Goal: Find specific page/section

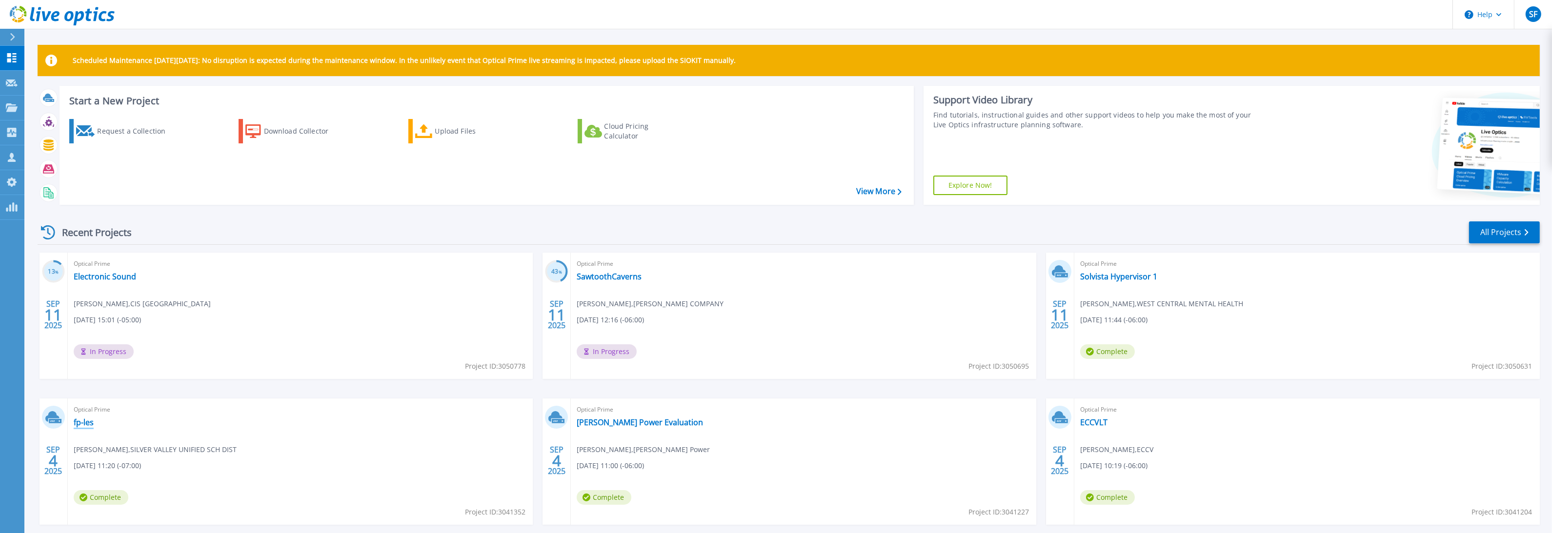
click at [87, 424] on link "fp-les" at bounding box center [84, 423] width 20 height 10
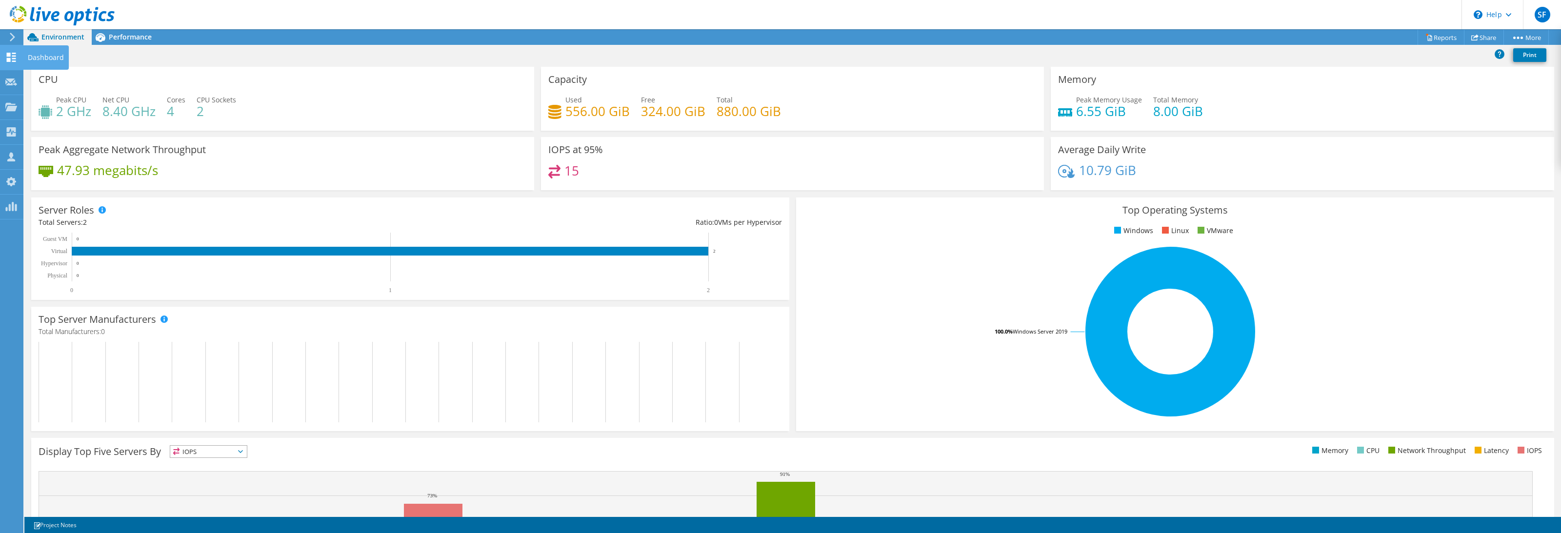
click at [12, 55] on icon at bounding box center [11, 57] width 12 height 9
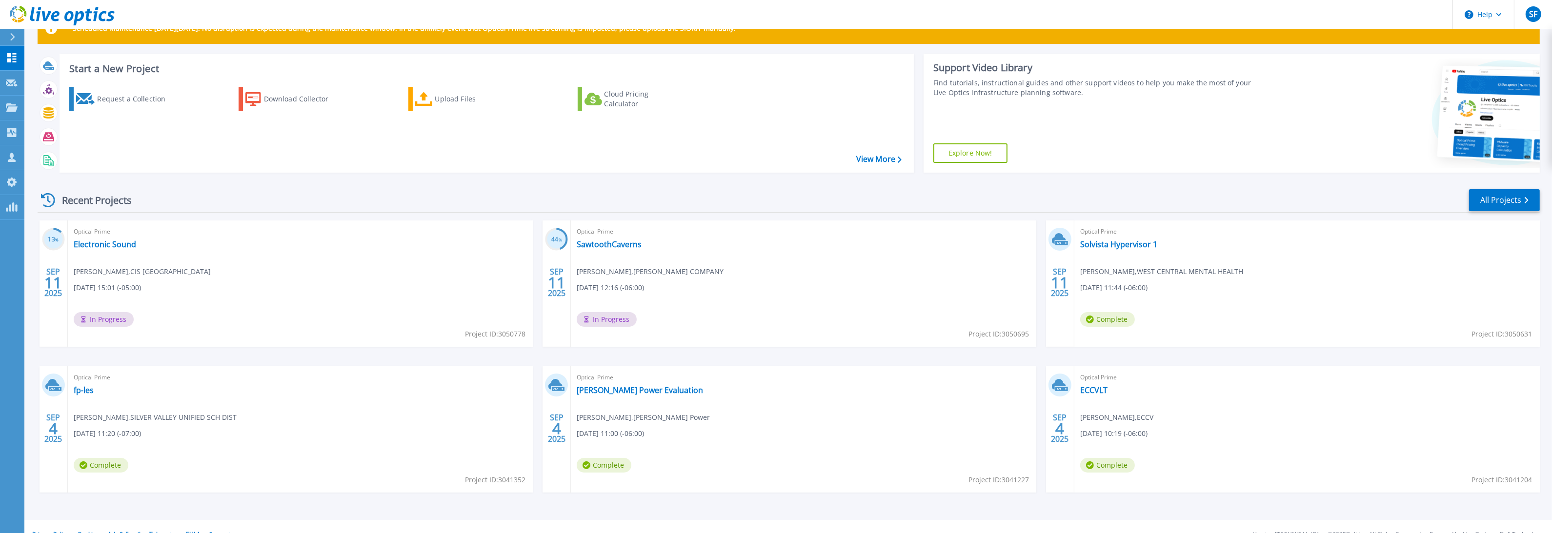
scroll to position [48, 0]
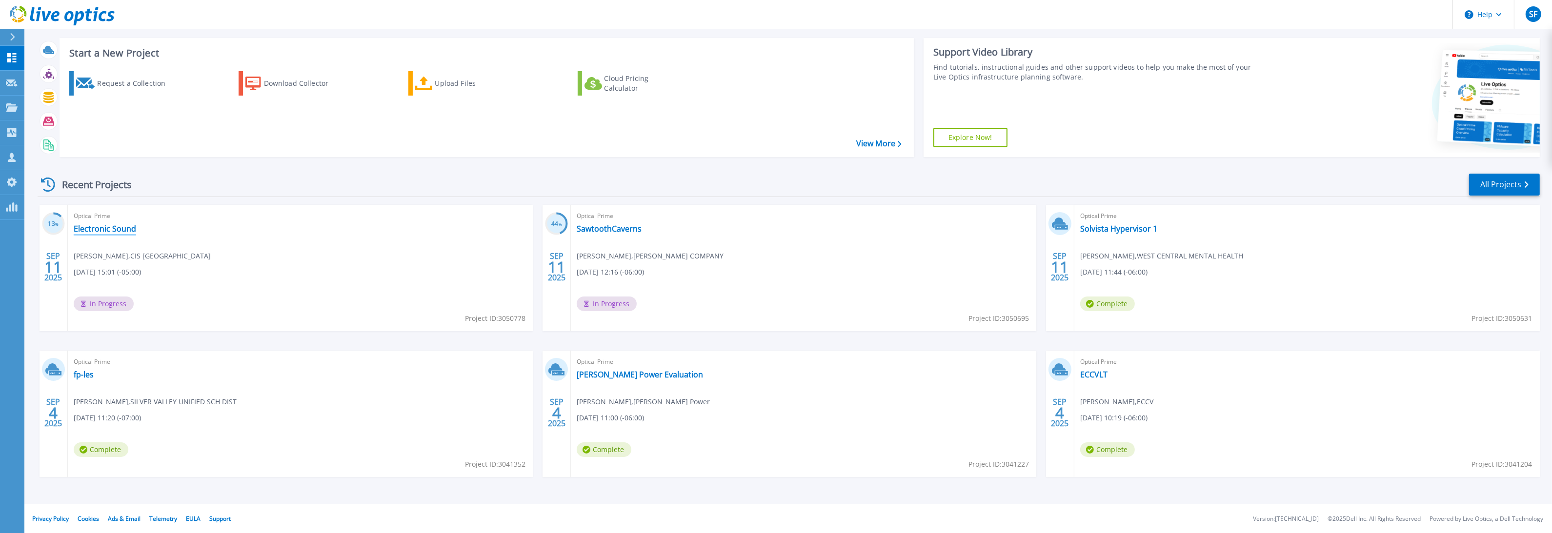
click at [125, 228] on link "Electronic Sound" at bounding box center [105, 229] width 62 height 10
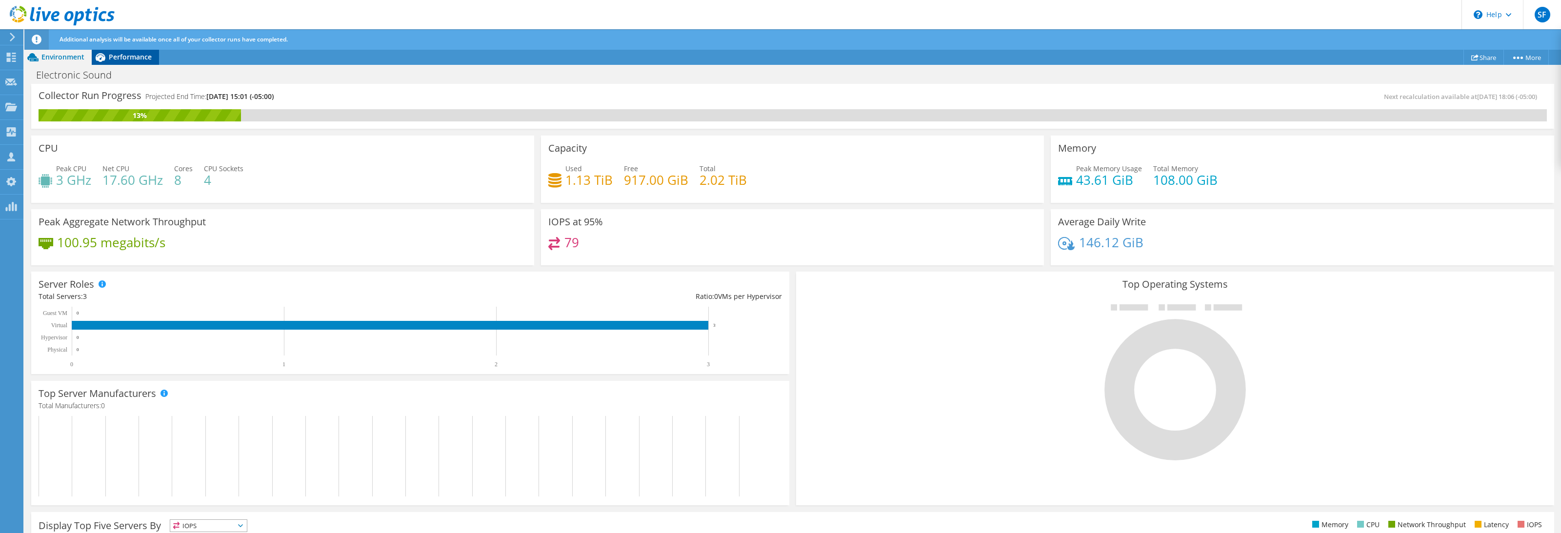
click at [148, 60] on span "Performance" at bounding box center [130, 56] width 43 height 9
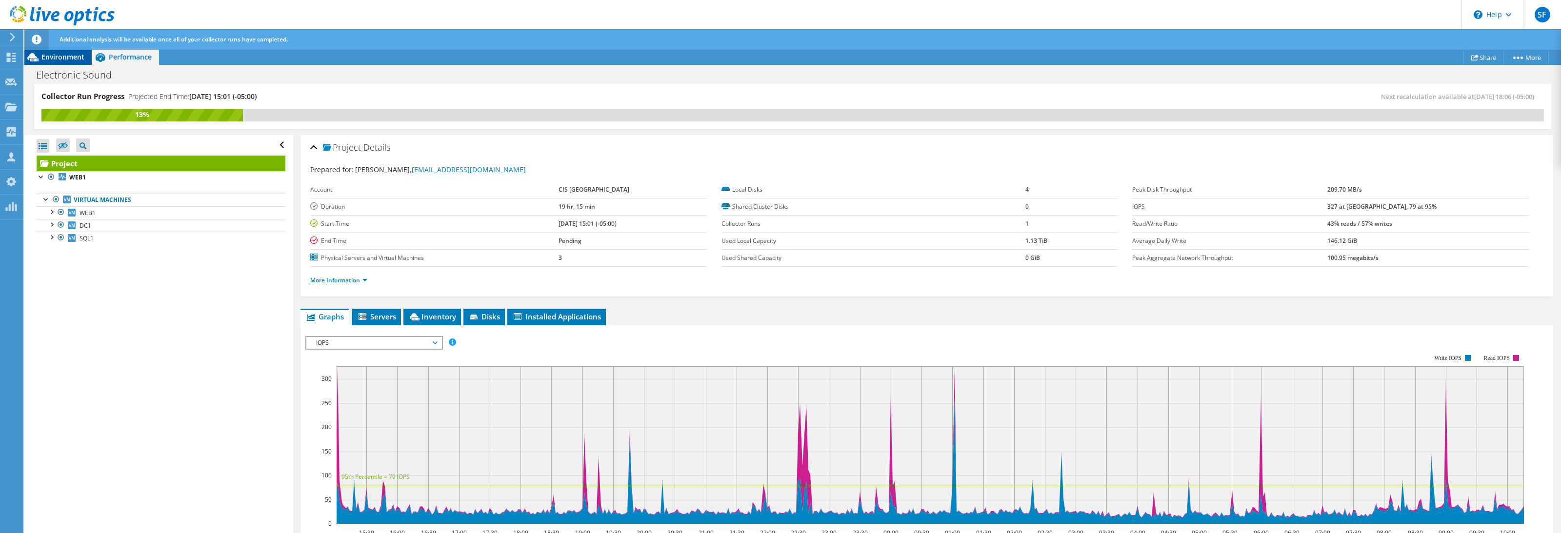
click at [61, 57] on span "Environment" at bounding box center [62, 56] width 43 height 9
